Goal: Transaction & Acquisition: Purchase product/service

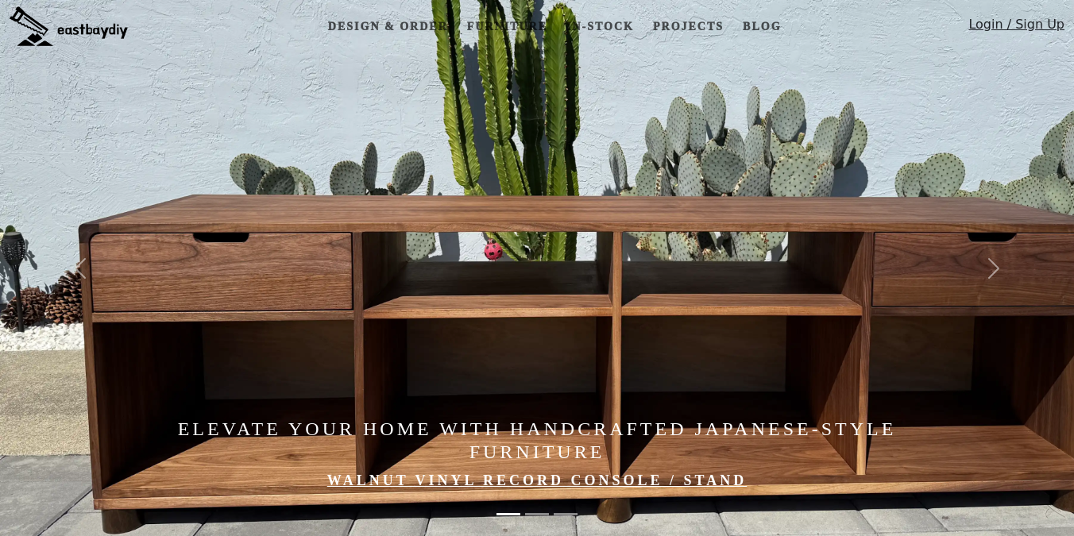
click at [523, 29] on link "Furniture" at bounding box center [507, 26] width 93 height 29
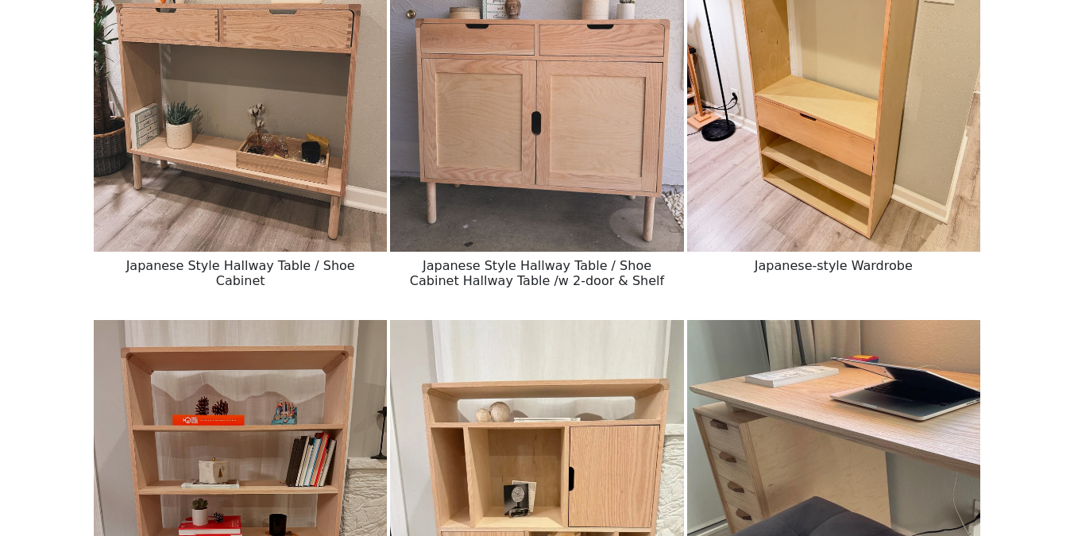
scroll to position [2898, 0]
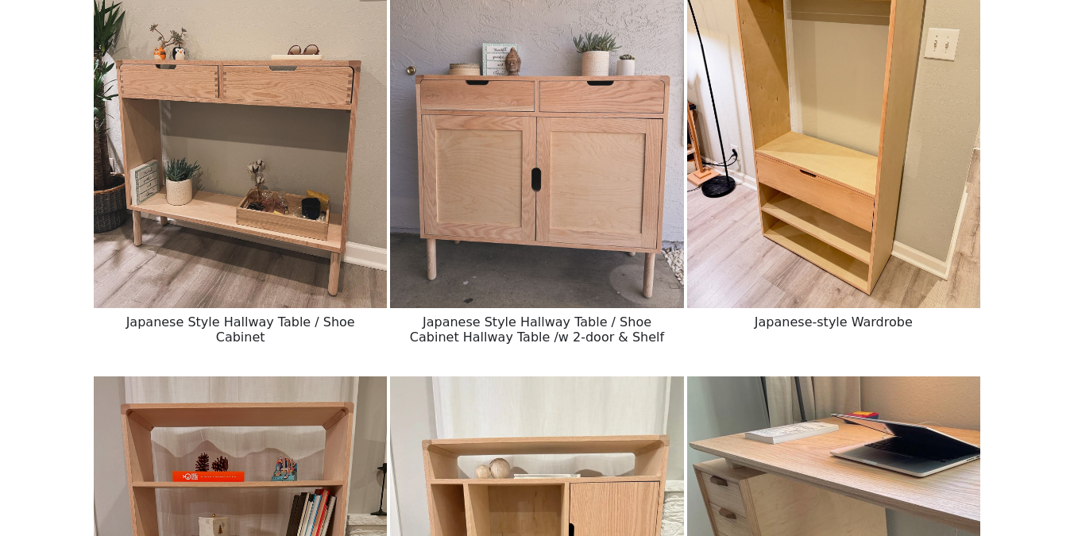
click at [256, 214] on img at bounding box center [240, 124] width 293 height 367
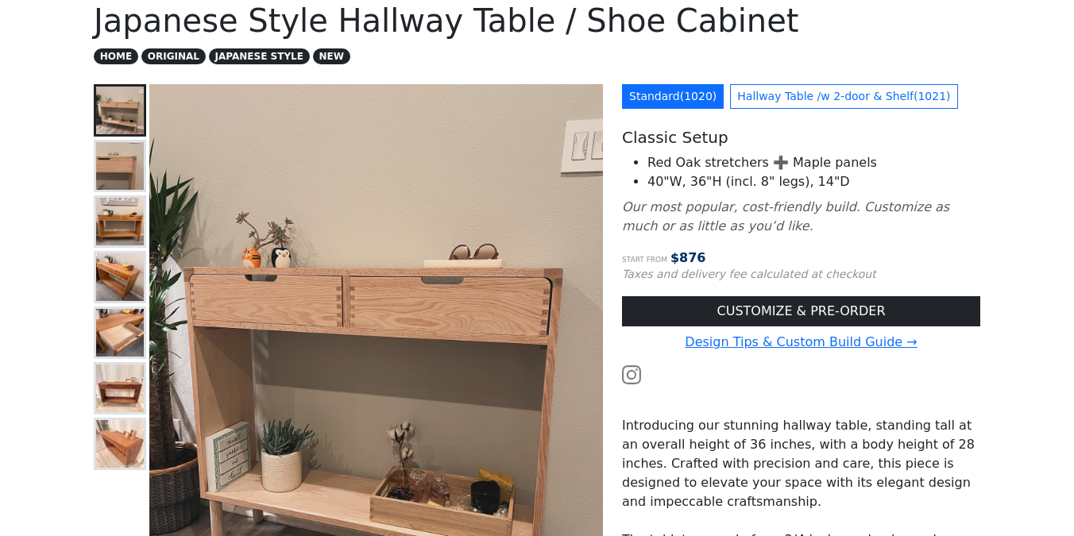
scroll to position [208, 0]
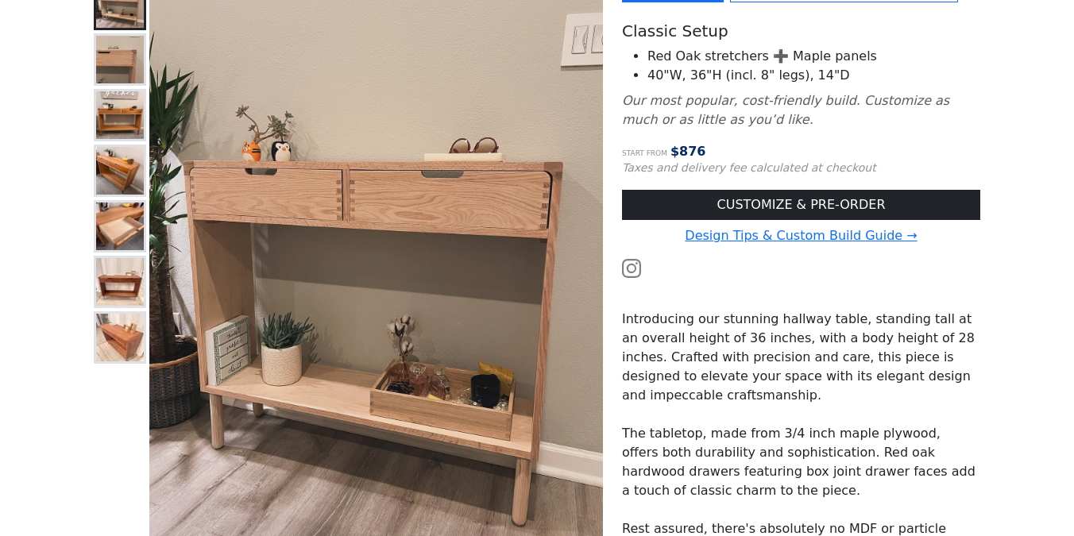
click at [134, 330] on img at bounding box center [120, 338] width 48 height 48
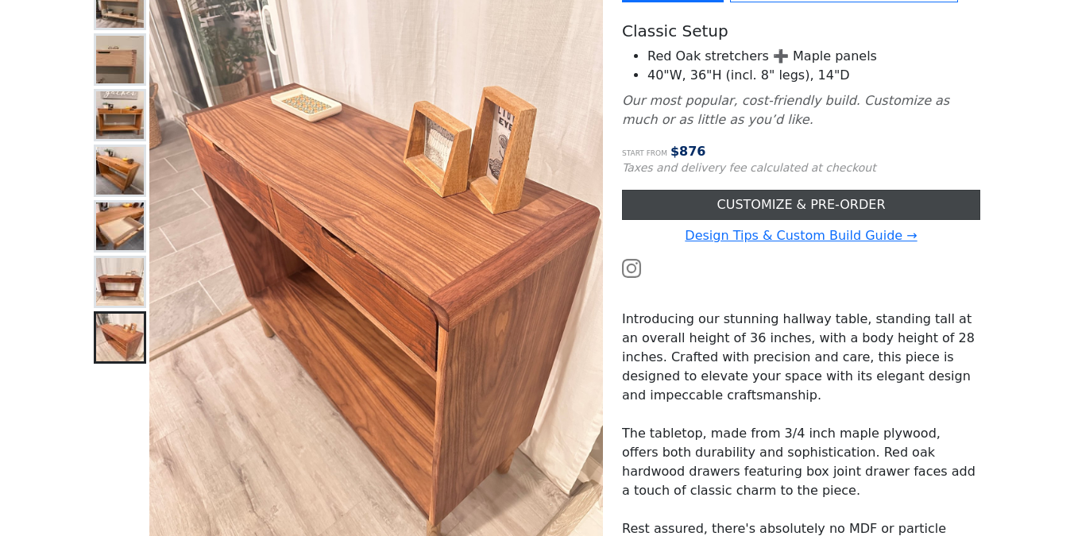
click at [825, 204] on link "CUSTOMIZE & PRE-ORDER" at bounding box center [801, 205] width 358 height 30
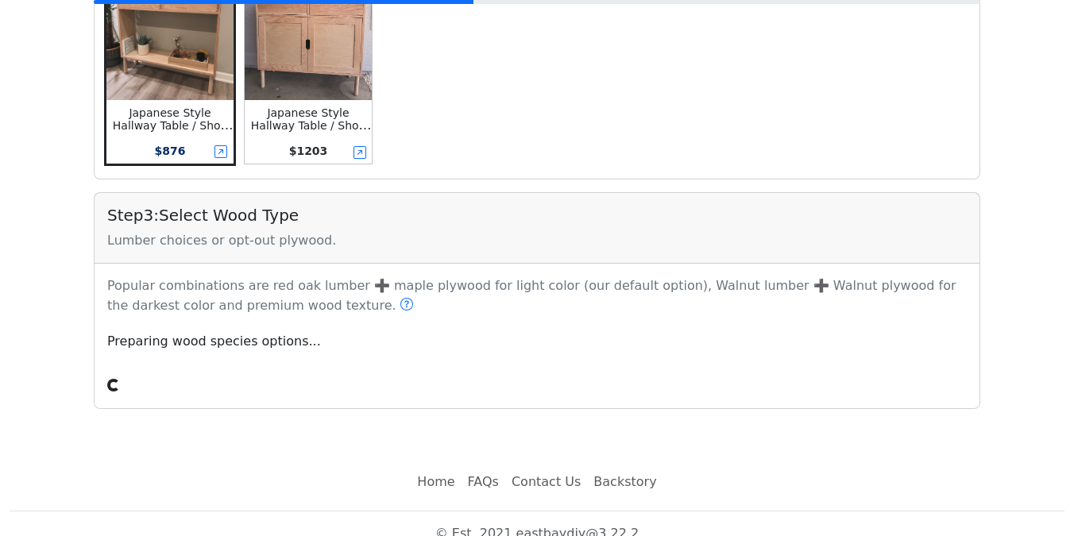
scroll to position [520, 0]
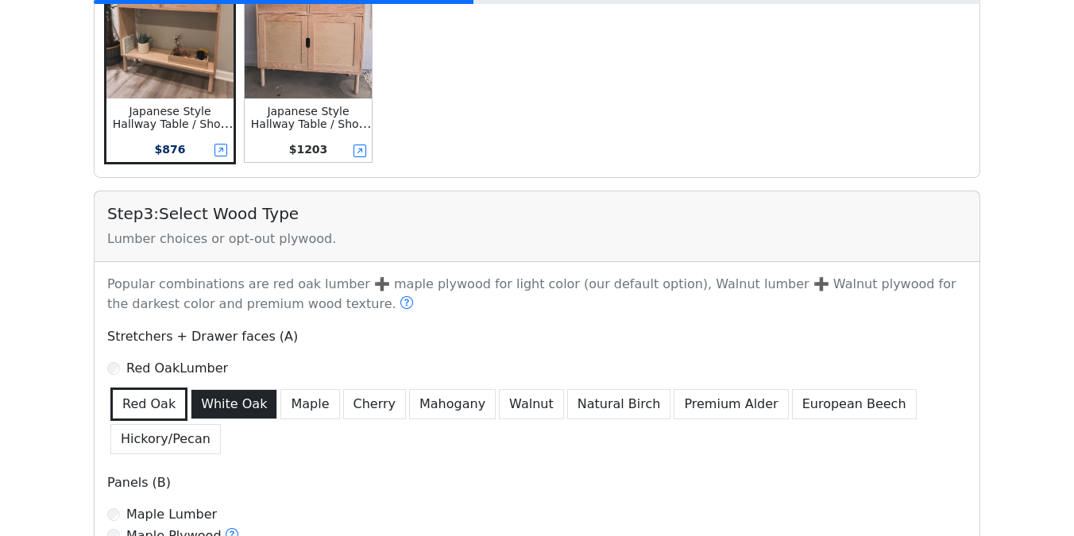
click at [230, 400] on button "White Oak" at bounding box center [234, 404] width 87 height 30
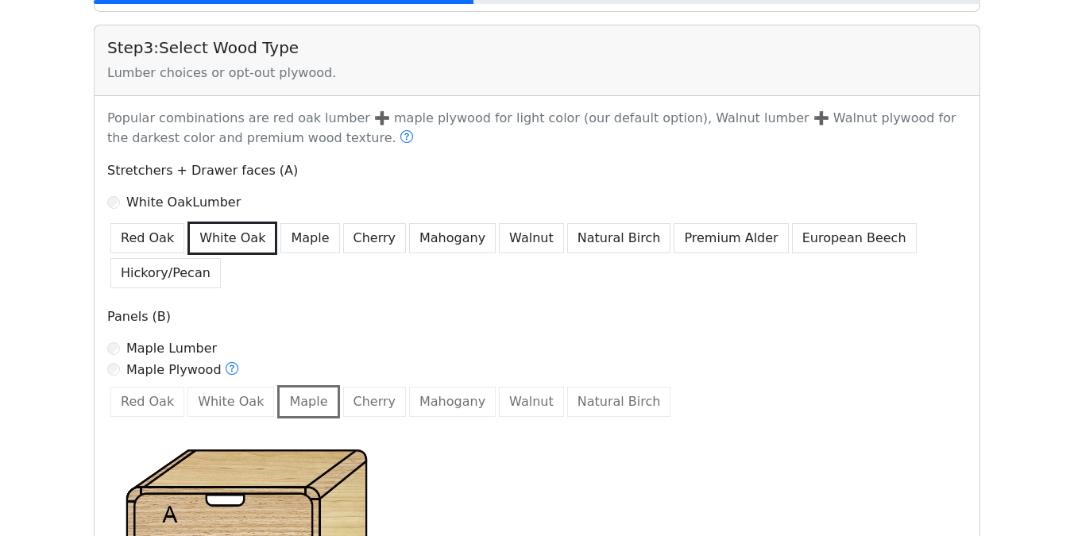
scroll to position [788, 0]
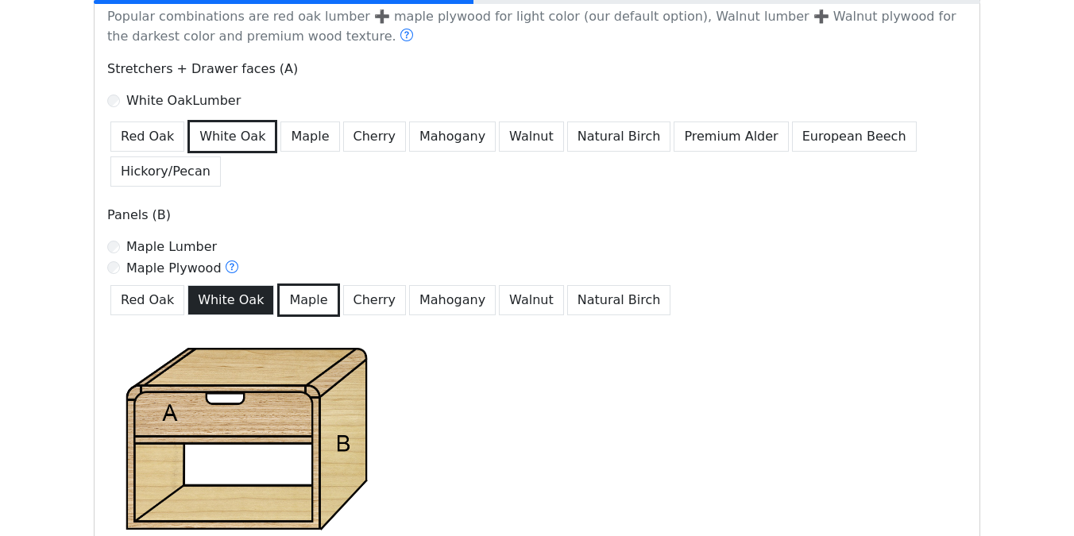
click at [221, 307] on button "White Oak" at bounding box center [230, 300] width 87 height 30
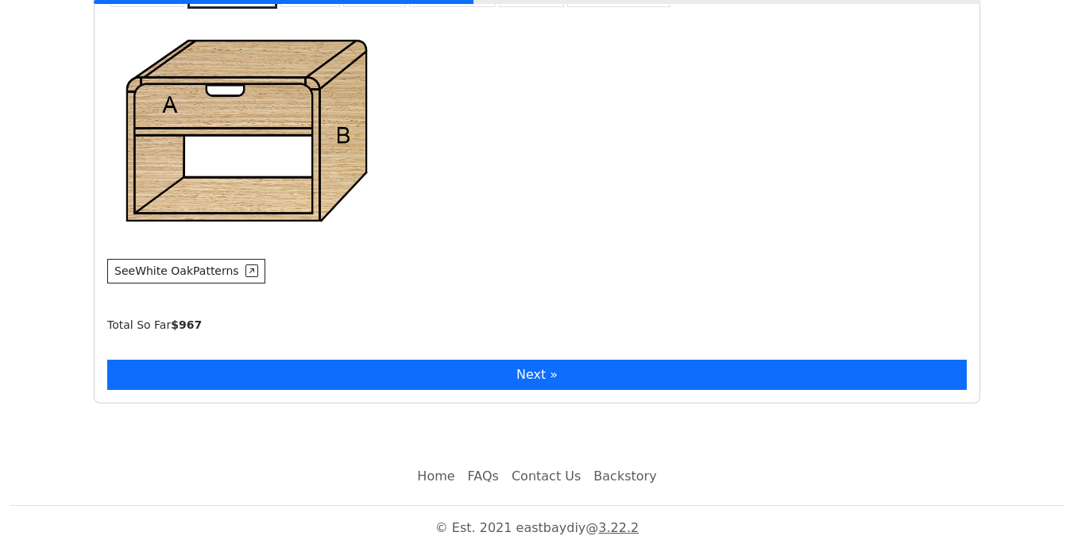
click at [241, 378] on button "Next »" at bounding box center [536, 375] width 859 height 30
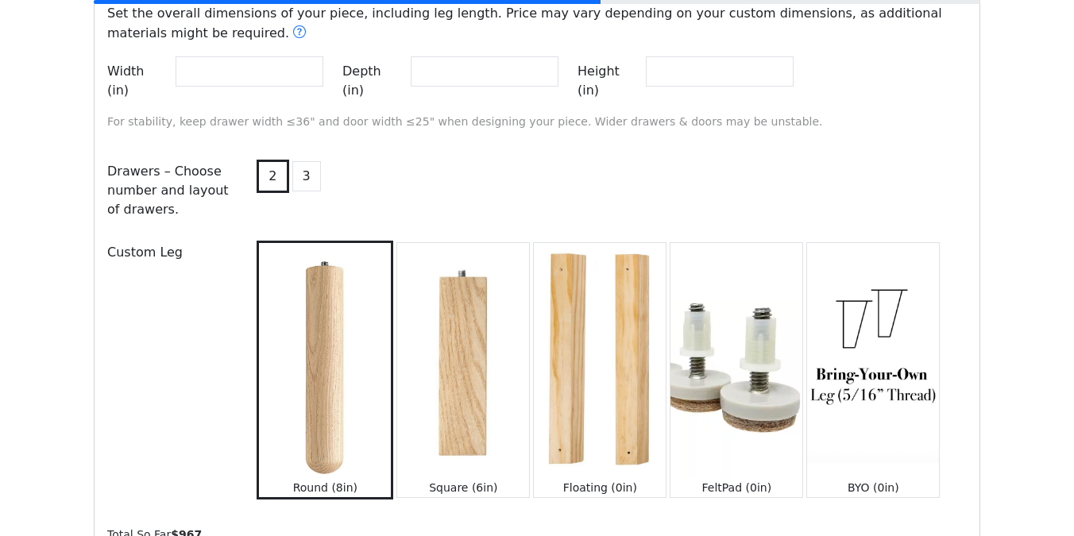
scroll to position [1731, 0]
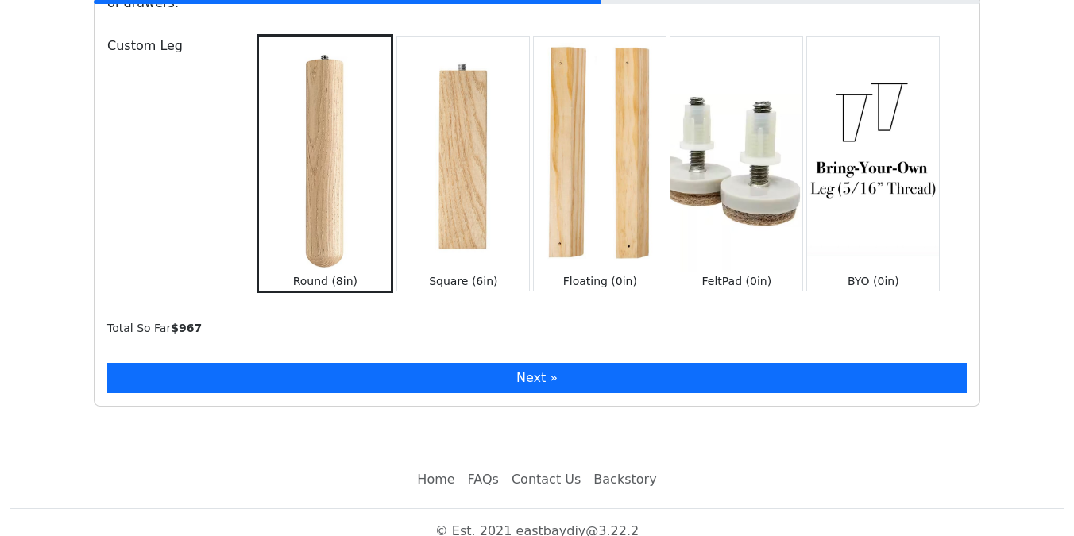
click at [266, 363] on button "Next »" at bounding box center [536, 378] width 859 height 30
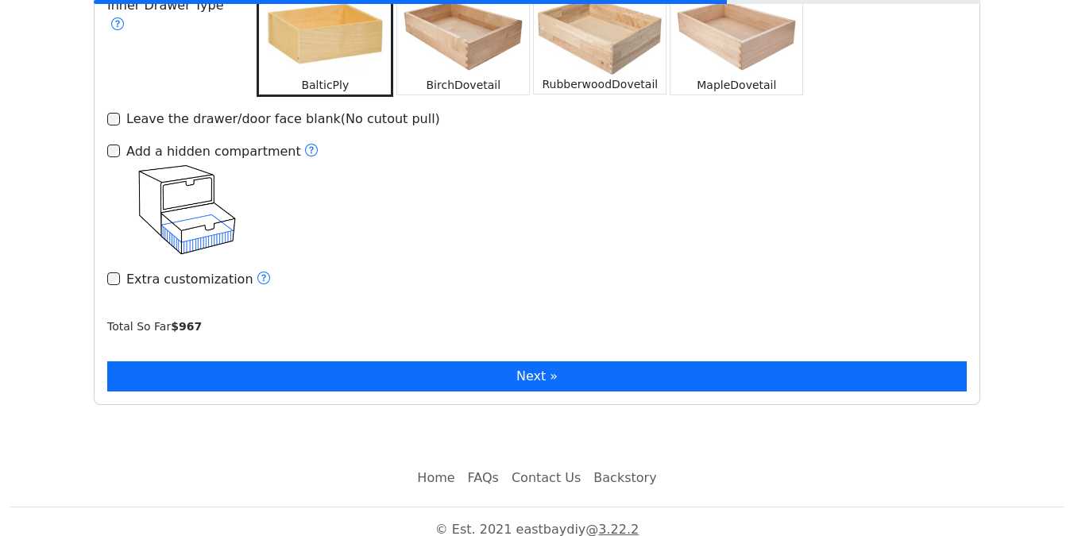
click at [264, 361] on button "Next »" at bounding box center [536, 376] width 859 height 30
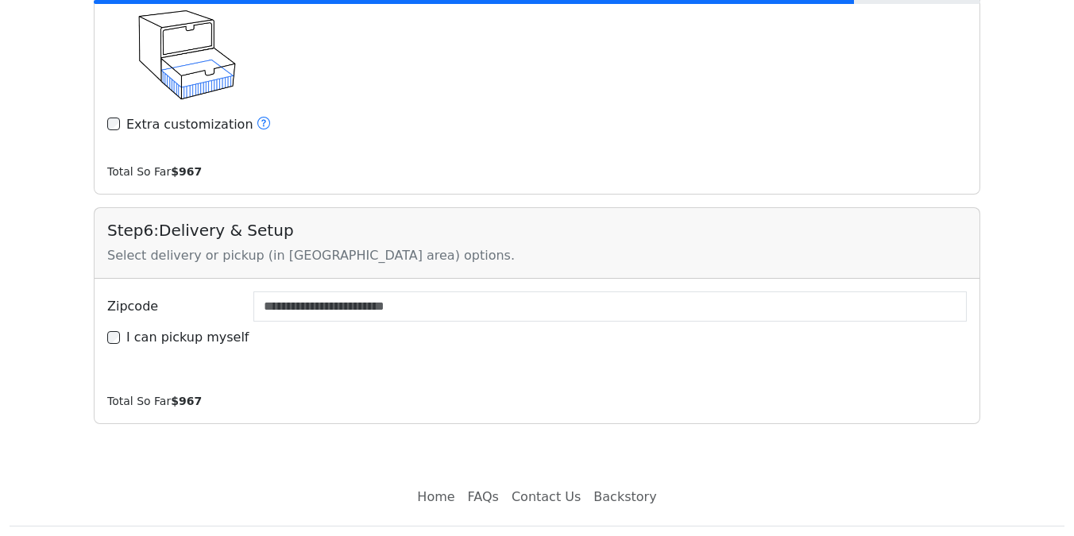
scroll to position [2497, 0]
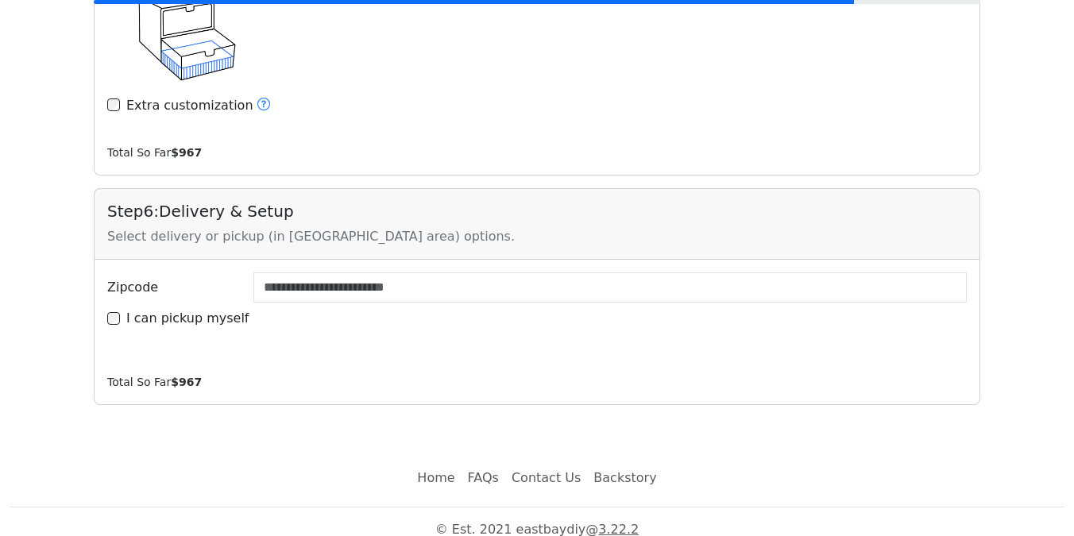
click at [202, 309] on label "I can pickup myself" at bounding box center [187, 318] width 123 height 19
type input "*****"
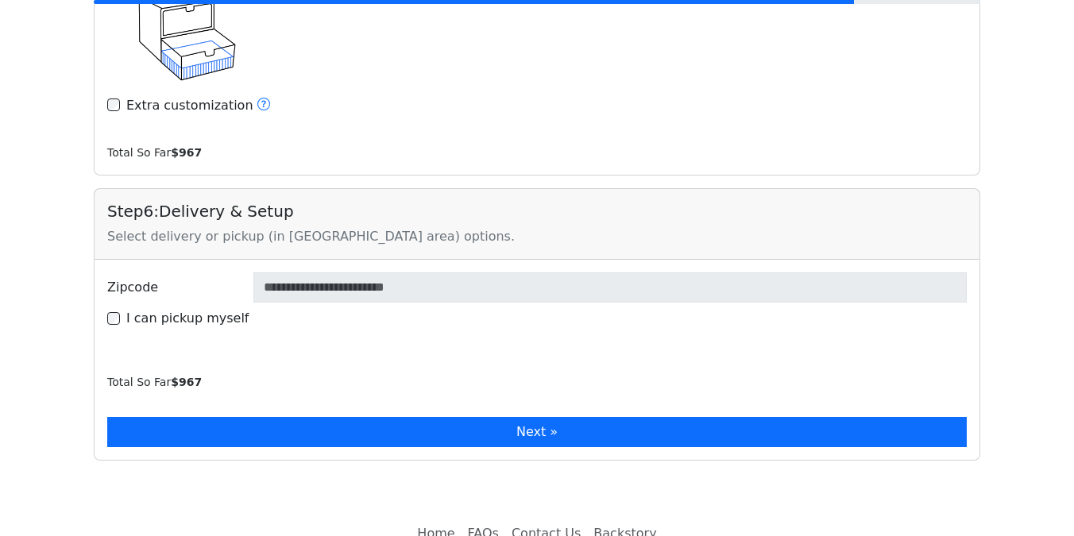
click at [230, 428] on button "Next »" at bounding box center [536, 432] width 859 height 30
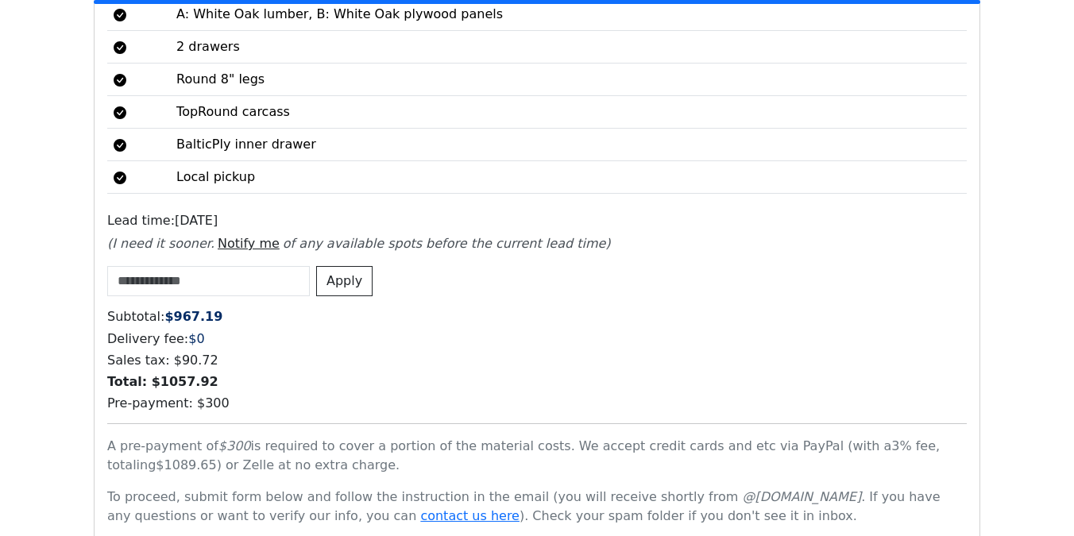
scroll to position [3408, 0]
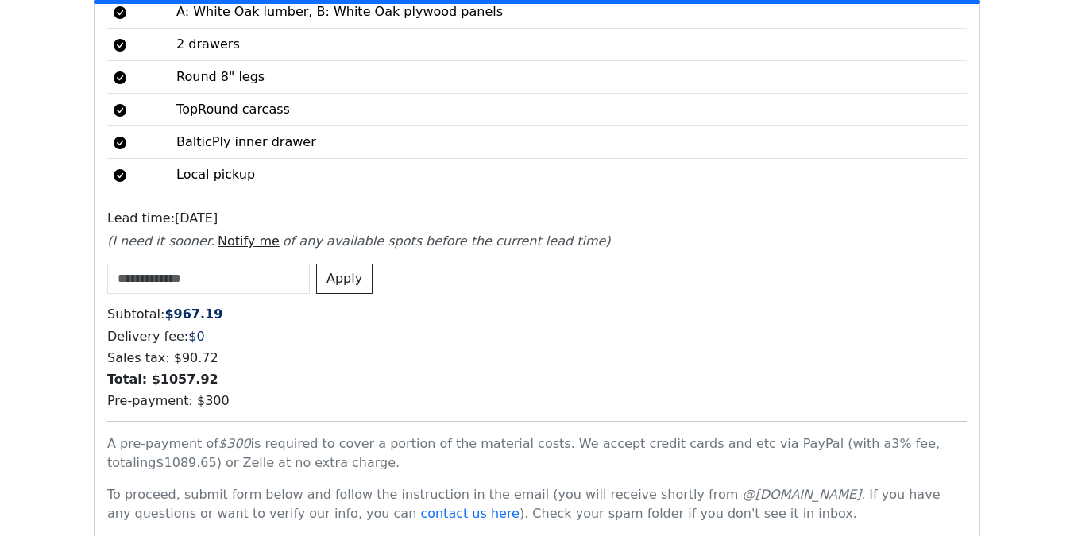
click at [586, 329] on h6 "Delivery fee: $ 0" at bounding box center [536, 336] width 859 height 15
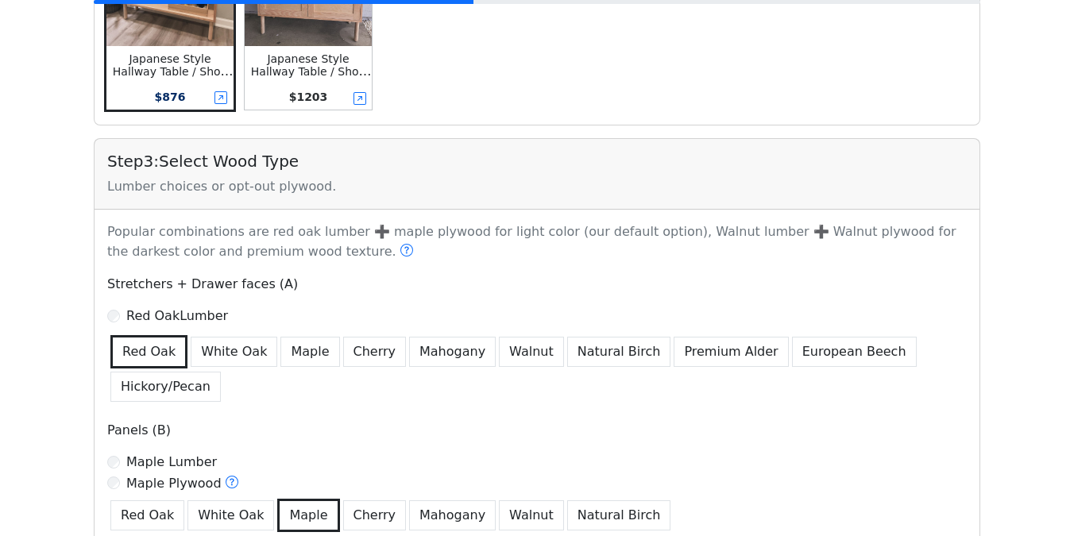
scroll to position [682, 0]
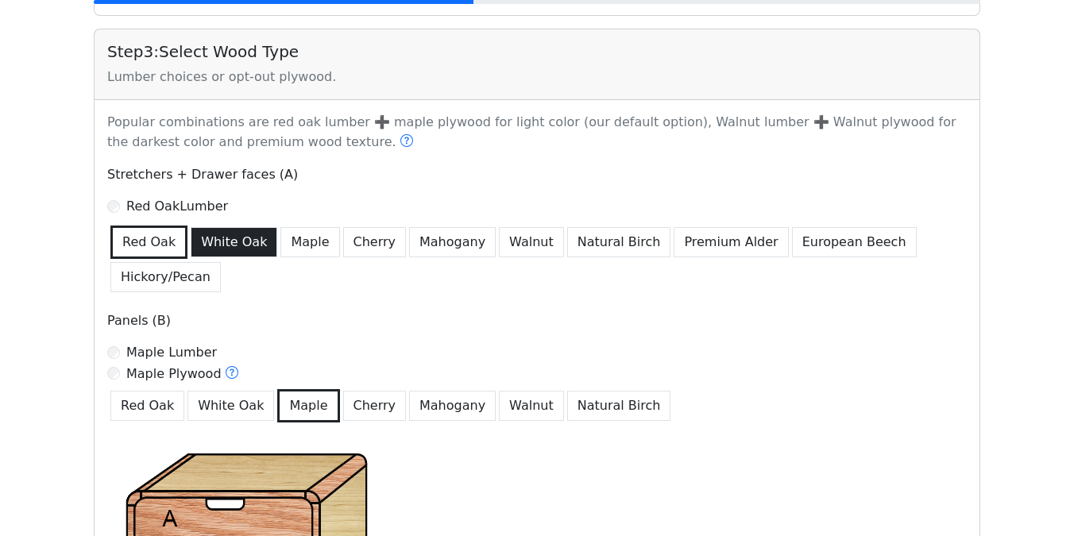
click at [236, 243] on button "White Oak" at bounding box center [234, 242] width 87 height 30
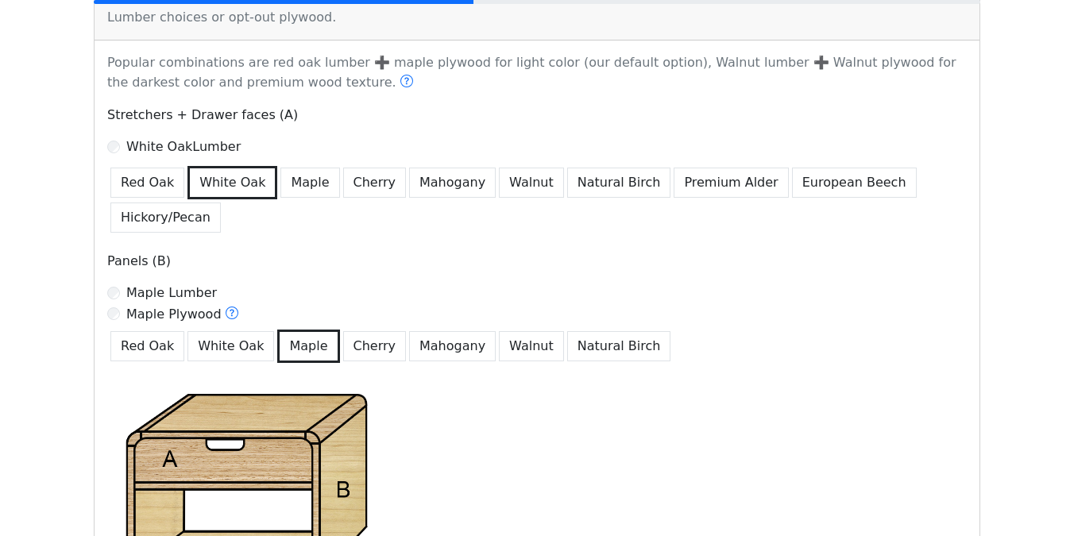
scroll to position [805, 0]
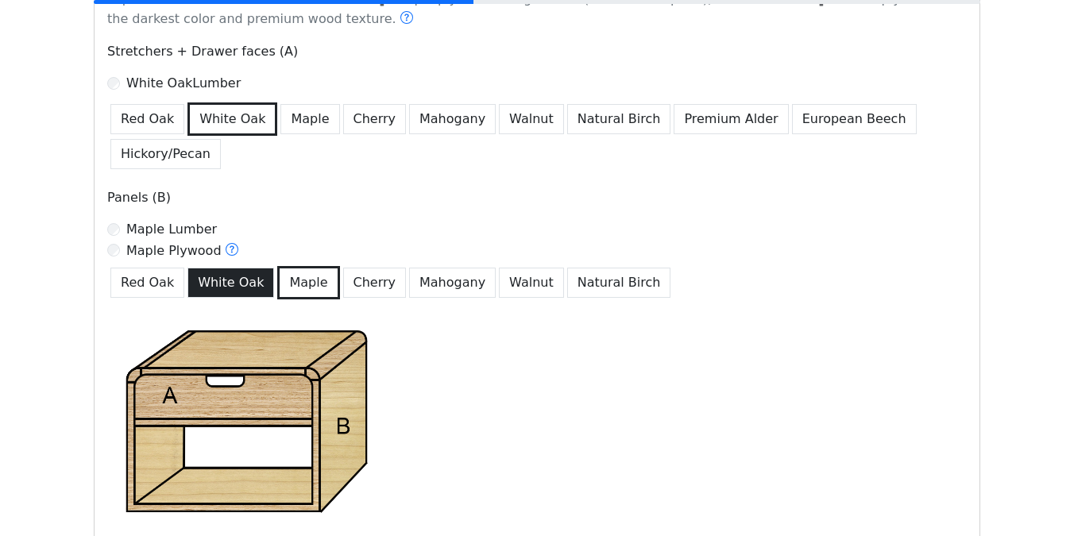
click at [220, 288] on button "White Oak" at bounding box center [230, 283] width 87 height 30
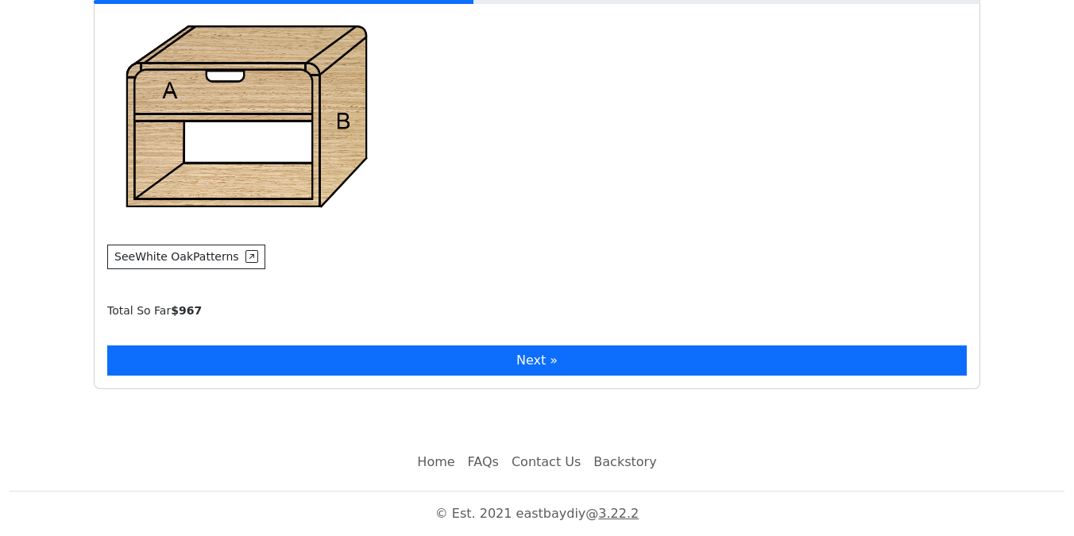
click at [423, 356] on button "Next »" at bounding box center [536, 360] width 859 height 30
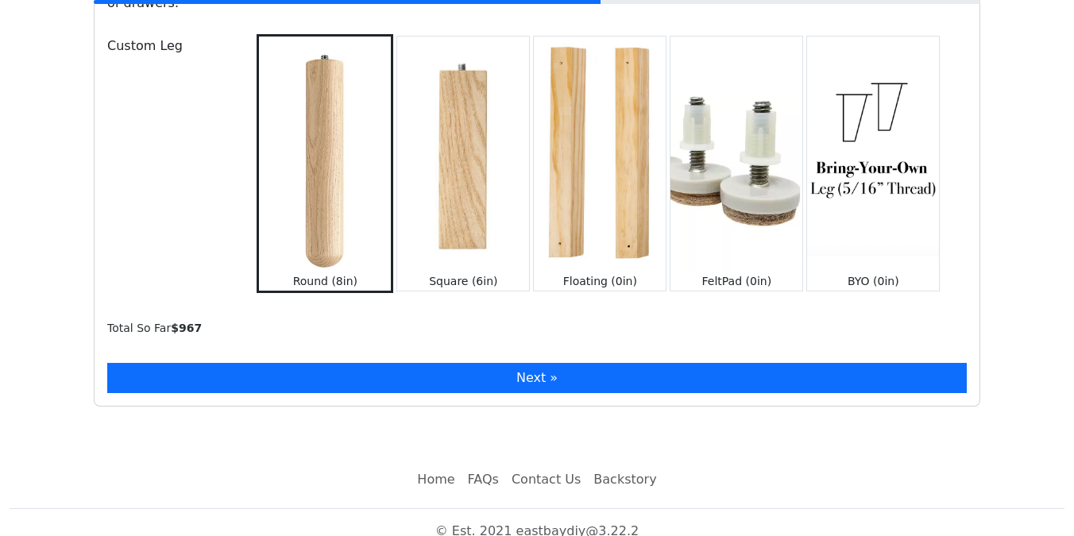
click at [407, 363] on button "Next »" at bounding box center [536, 378] width 859 height 30
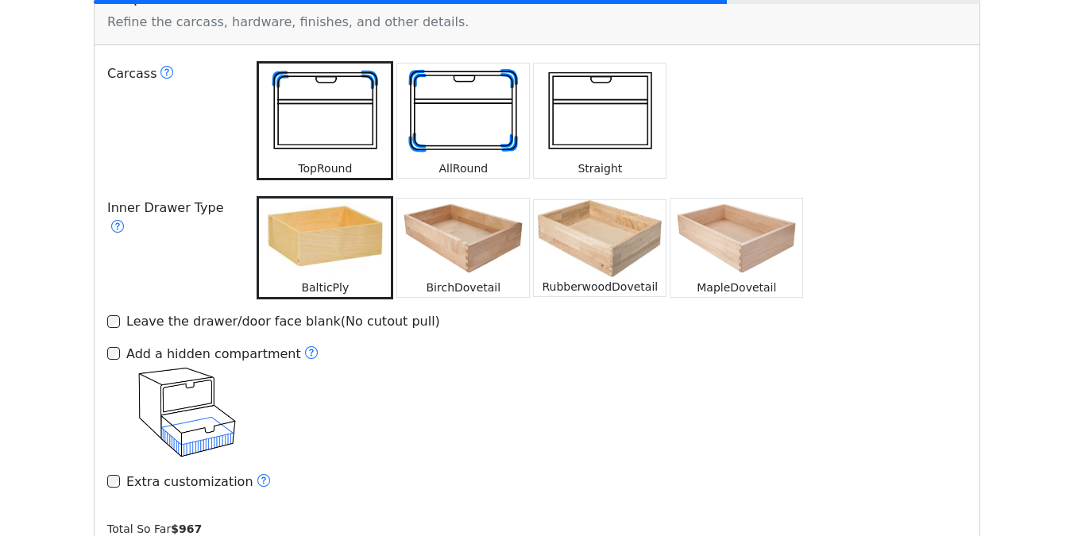
scroll to position [2323, 0]
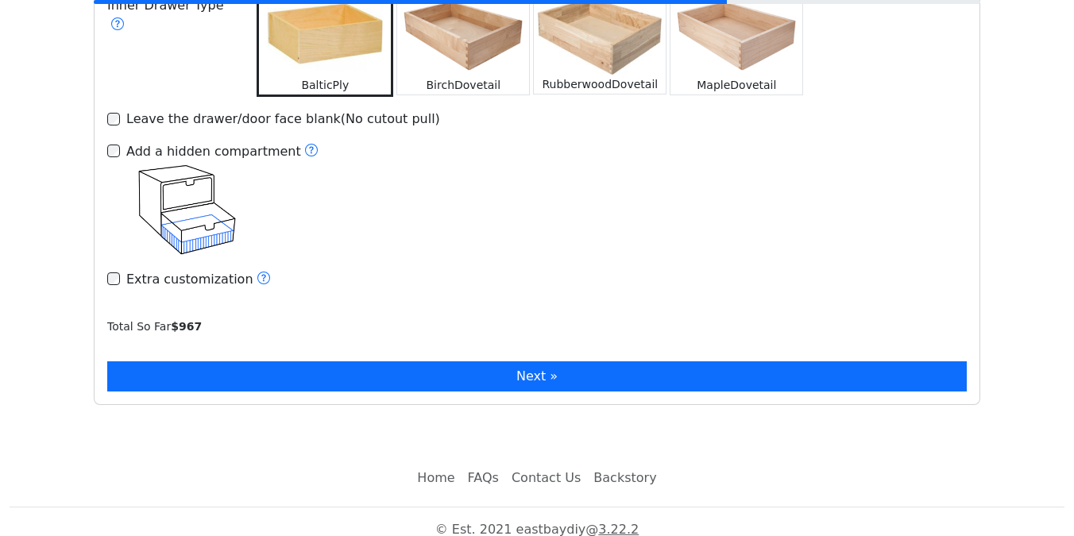
click at [381, 344] on div "Step 5 : Customize Features Refine the carcass, hardware, finishes, and other d…" at bounding box center [537, 88] width 886 height 634
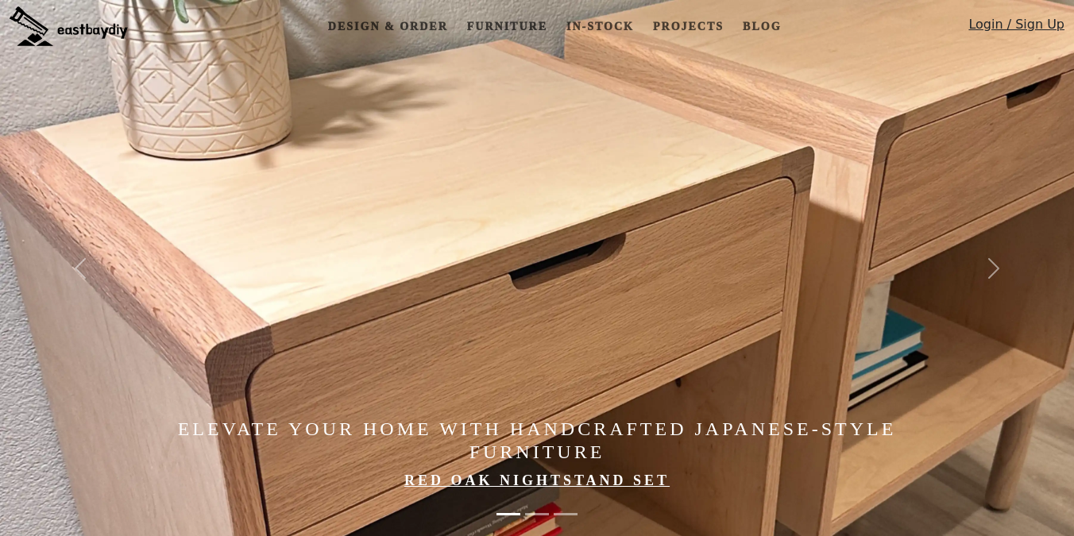
click at [987, 17] on link "Login / Sign Up" at bounding box center [1016, 28] width 96 height 26
